Goal: Ask a question: Seek information or help from site administrators or community

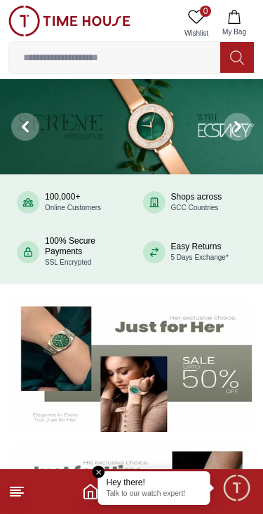
click at [233, 463] on img at bounding box center [131, 511] width 240 height 134
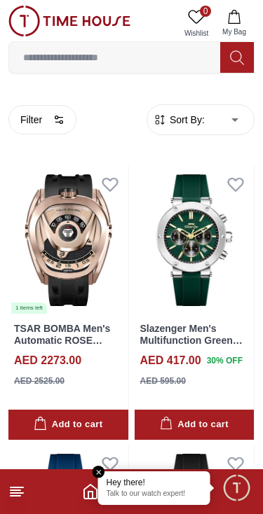
click at [231, 495] on span "Minimize live chat window" at bounding box center [236, 487] width 41 height 41
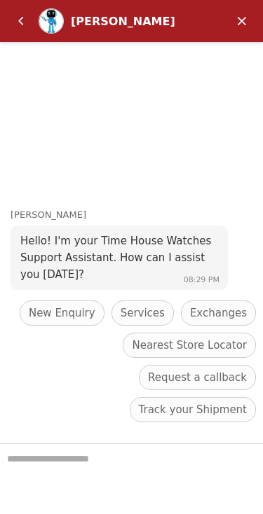
scroll to position [1, 0]
click at [22, 18] on em "Back" at bounding box center [21, 21] width 28 height 28
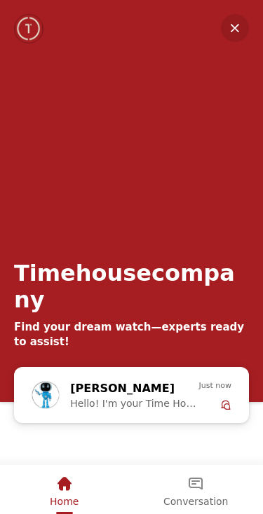
click at [201, 488] on em "Conversation" at bounding box center [195, 484] width 17 height 17
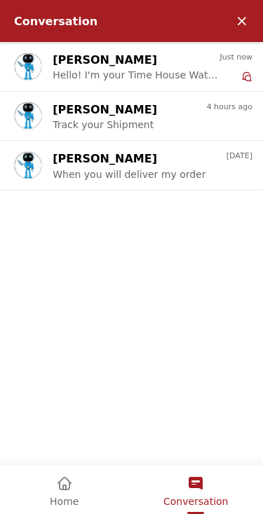
click at [95, 177] on p "When you will deliver my order" at bounding box center [129, 174] width 153 height 13
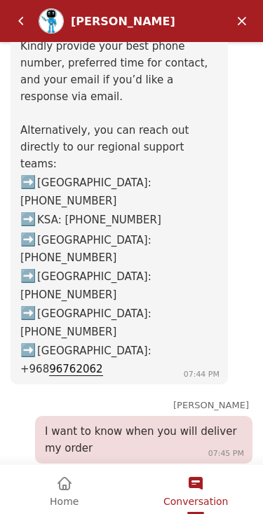
scroll to position [1572, 0]
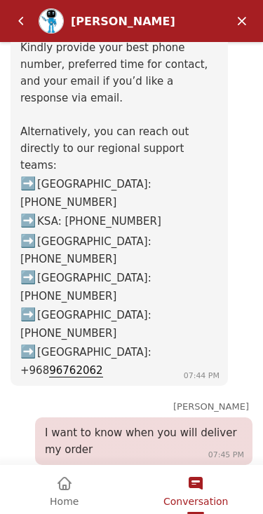
click at [28, 22] on em "Back" at bounding box center [21, 21] width 28 height 28
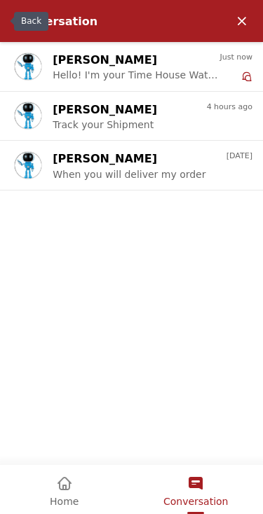
click at [252, 25] on em "Minimize" at bounding box center [242, 21] width 28 height 28
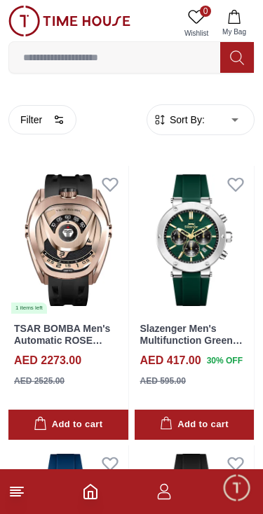
click at [231, 486] on span "Minimize live chat window" at bounding box center [236, 487] width 41 height 41
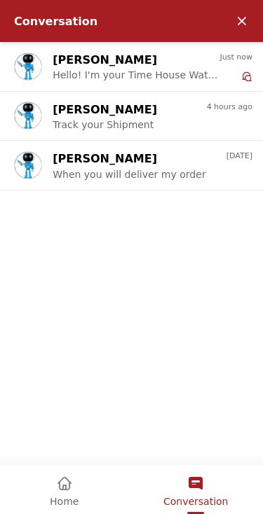
click at [65, 477] on em "Home" at bounding box center [64, 484] width 17 height 17
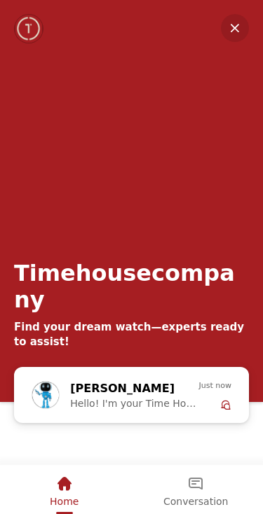
click at [186, 397] on div "[PERSON_NAME] Hello! I'm your Time House Watches Support Assistant. How can I a…" at bounding box center [134, 395] width 128 height 31
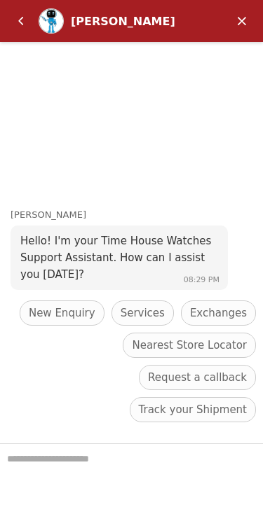
scroll to position [118, 0]
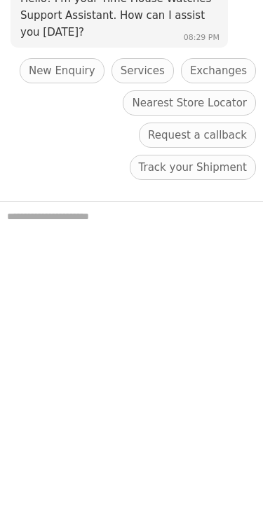
click at [165, 79] on span "Services" at bounding box center [143, 70] width 44 height 17
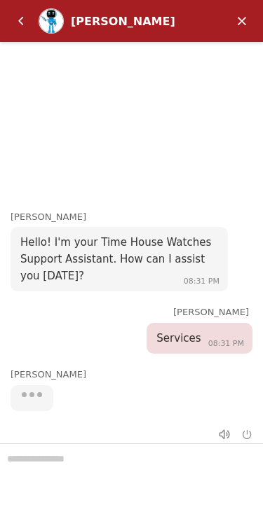
scroll to position [20, 0]
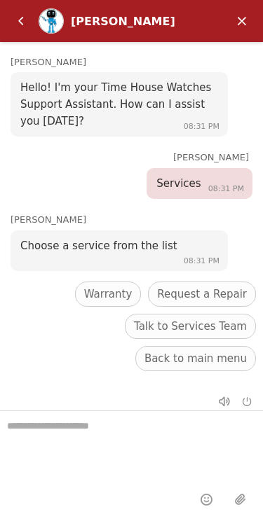
click at [134, 335] on span "Talk to Services Team" at bounding box center [190, 326] width 113 height 17
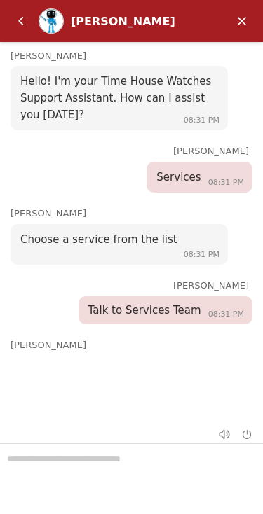
scroll to position [69, 0]
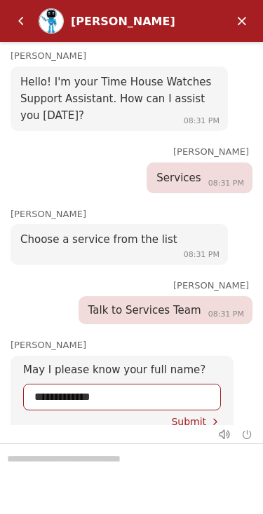
click at [30, 17] on em "Back" at bounding box center [21, 21] width 28 height 28
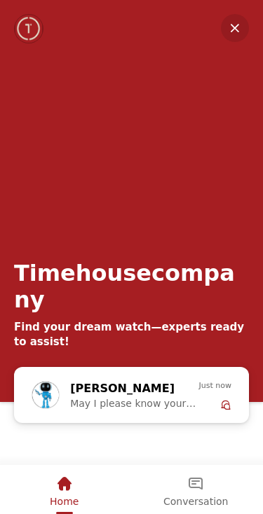
click at [74, 489] on div "Home" at bounding box center [64, 484] width 29 height 24
click at [178, 390] on div "[PERSON_NAME]" at bounding box center [124, 389] width 109 height 18
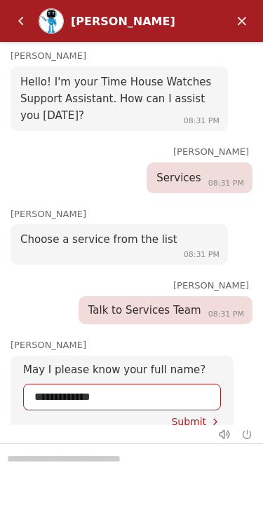
click at [48, 149] on div "[PERSON_NAME]" at bounding box center [122, 152] width 252 height 15
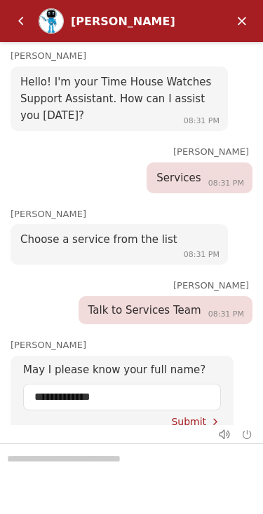
click at [233, 23] on em "Minimize" at bounding box center [242, 21] width 28 height 28
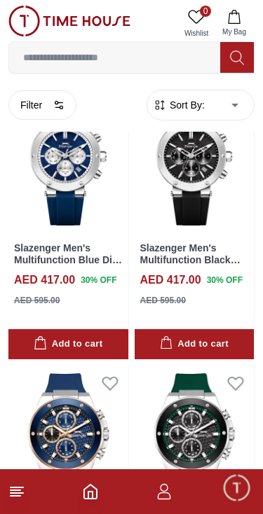
click at [226, 491] on span "Minimize live chat window" at bounding box center [236, 487] width 41 height 41
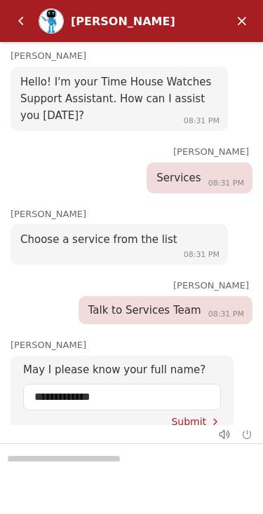
click at [238, 27] on em "Minimize" at bounding box center [242, 21] width 28 height 28
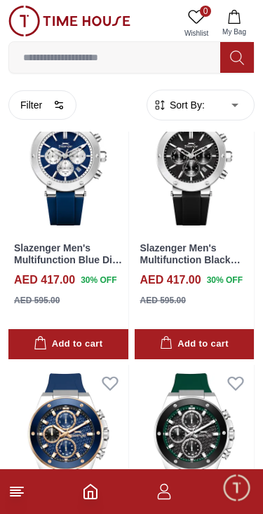
click at [231, 483] on span "Minimize live chat window" at bounding box center [236, 487] width 41 height 41
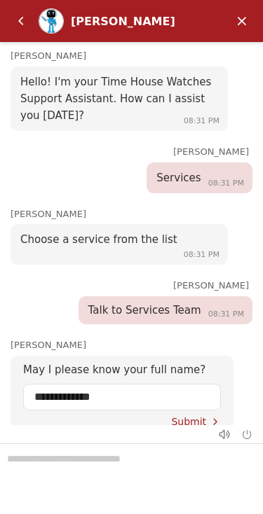
click at [128, 469] on div at bounding box center [131, 479] width 263 height 71
click at [188, 416] on span "Submit" at bounding box center [188, 421] width 35 height 11
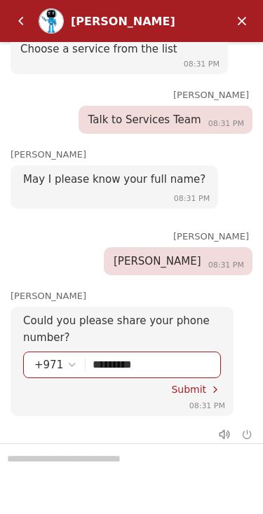
scroll to position [190, 0]
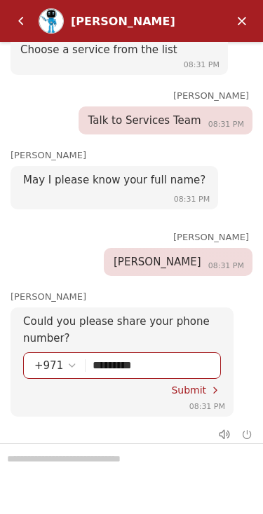
click at [186, 363] on input "*********" at bounding box center [150, 365] width 117 height 25
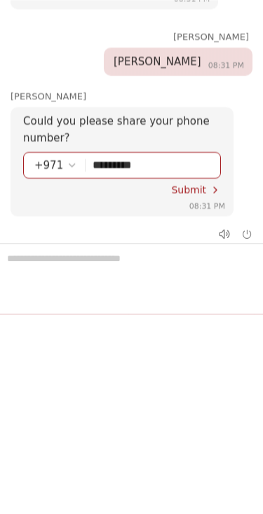
click at [179, 185] on span "Submit" at bounding box center [188, 190] width 35 height 11
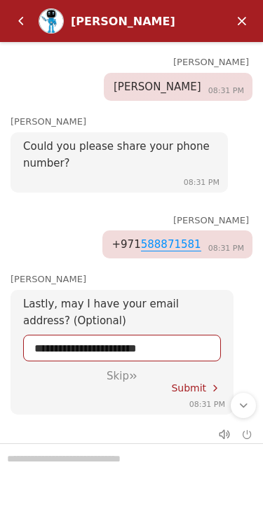
scroll to position [363, 0]
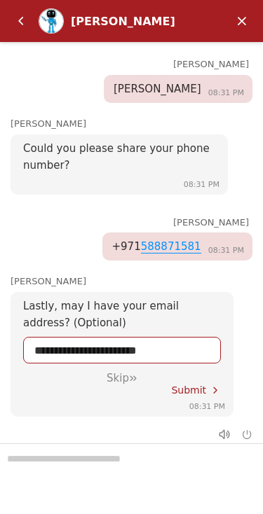
click at [130, 372] on div "Skip" at bounding box center [122, 378] width 172 height 13
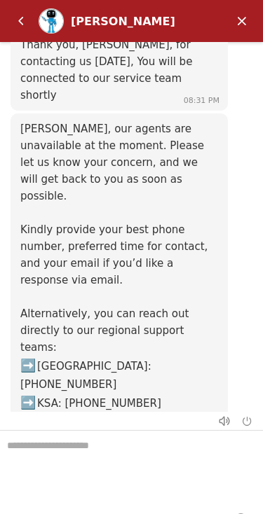
scroll to position [783, 0]
click at [105, 460] on textarea "We are here to help you" at bounding box center [131, 466] width 263 height 70
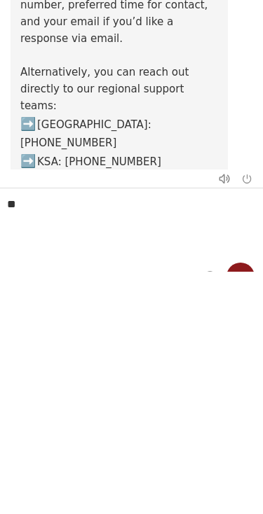
type textarea "*"
type textarea "***"
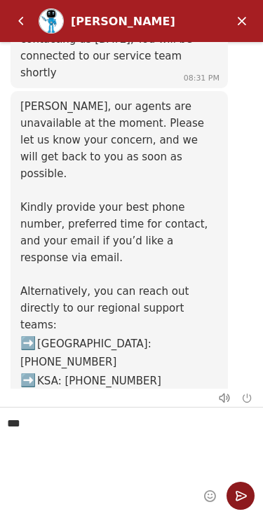
click at [235, 492] on em "Send" at bounding box center [240, 496] width 28 height 28
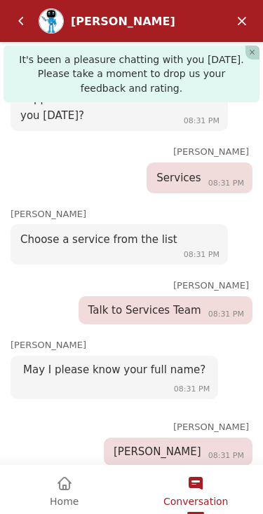
scroll to position [1084, 0]
